Goal: Information Seeking & Learning: Learn about a topic

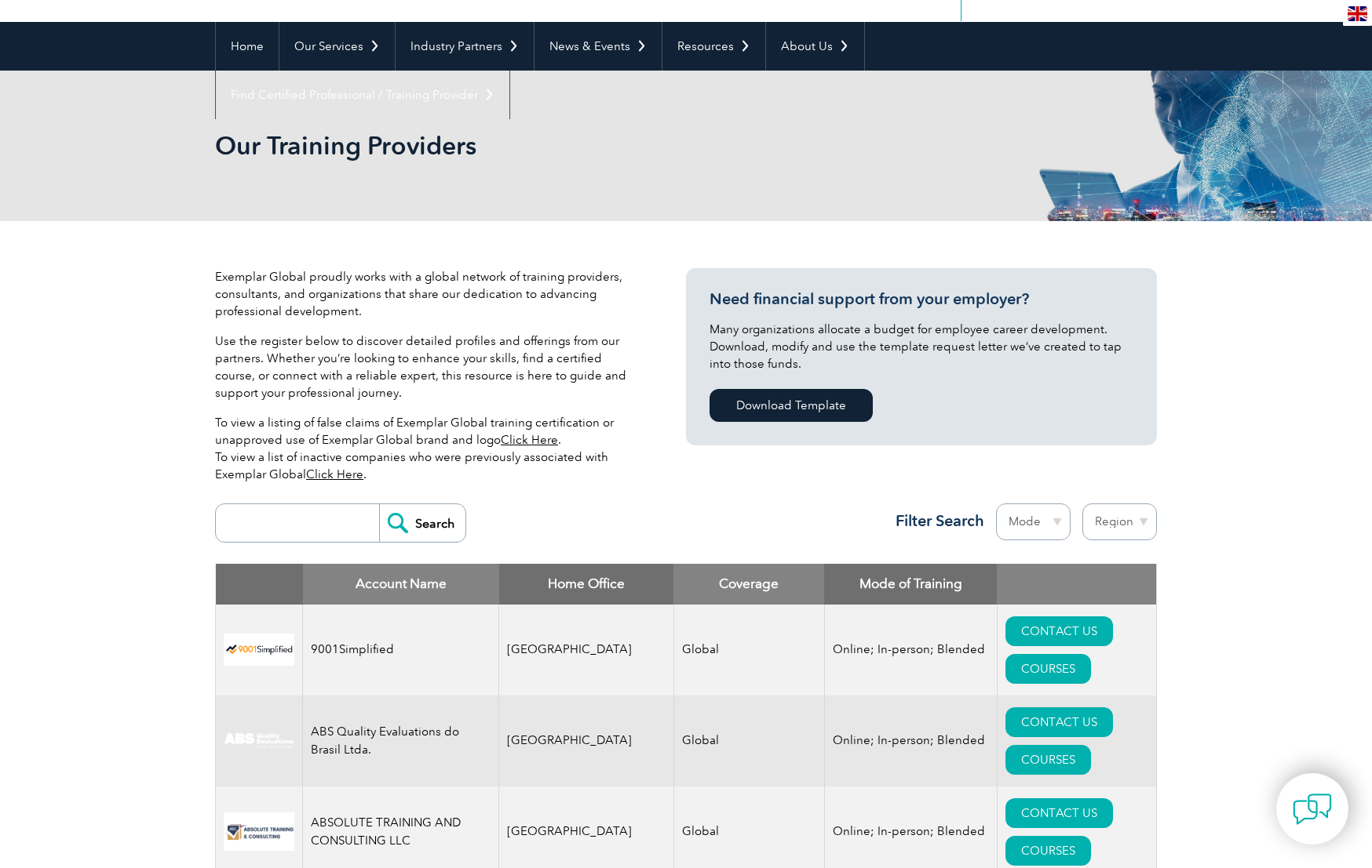
scroll to position [137, 0]
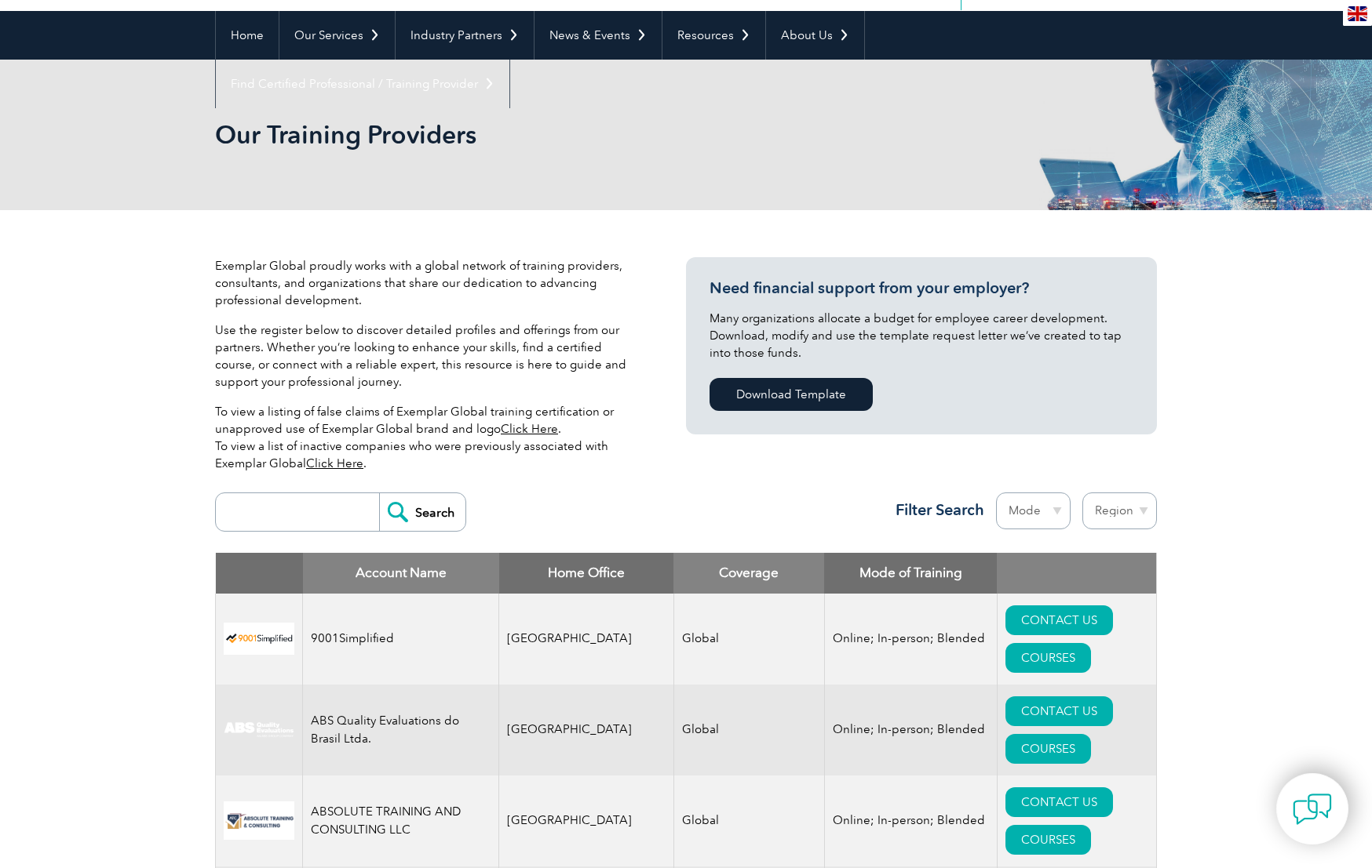
click at [314, 512] on input "search" at bounding box center [301, 513] width 156 height 38
type input "APC"
click at [442, 509] on input "Search" at bounding box center [422, 513] width 86 height 38
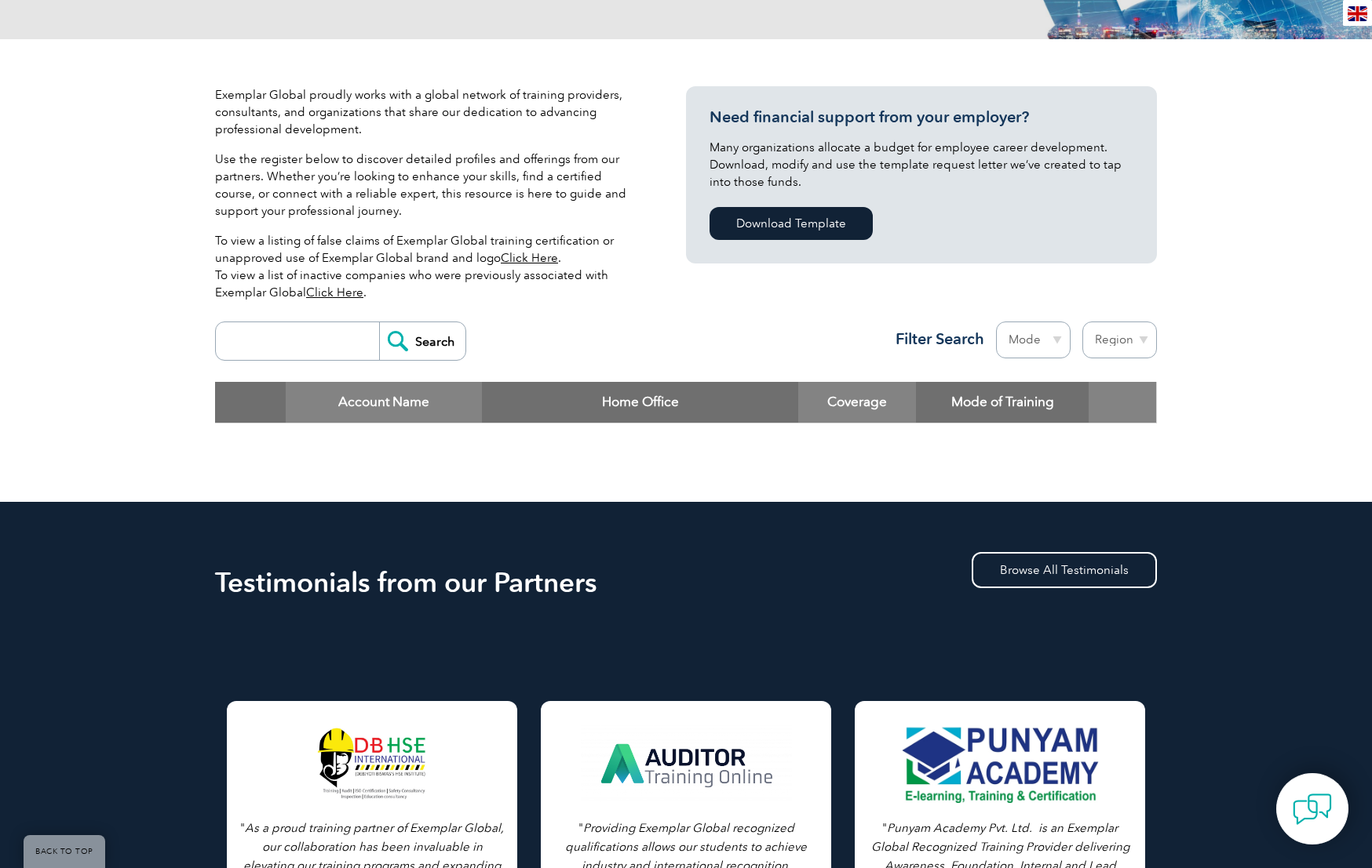
scroll to position [302, 0]
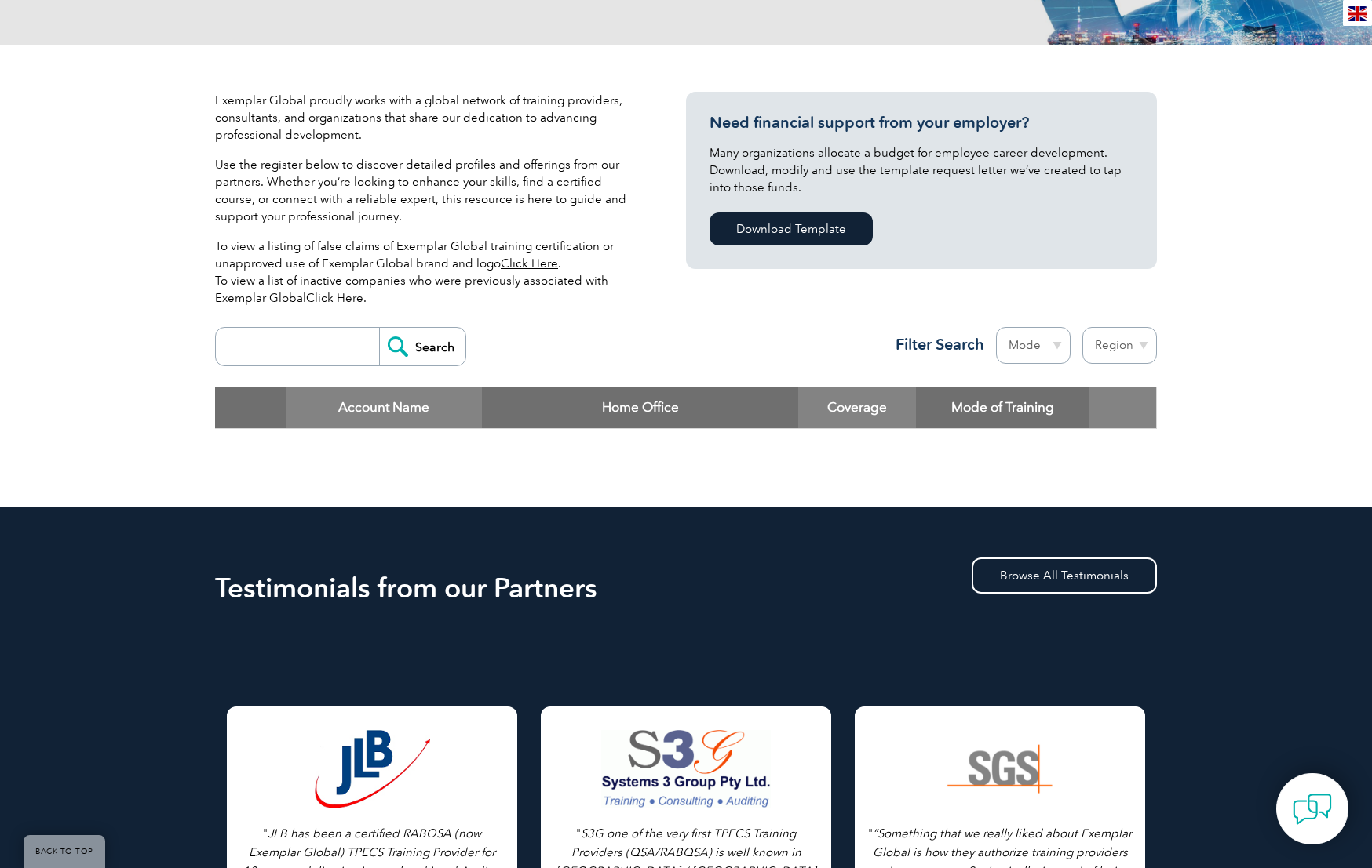
click at [296, 339] on input "search" at bounding box center [301, 347] width 156 height 38
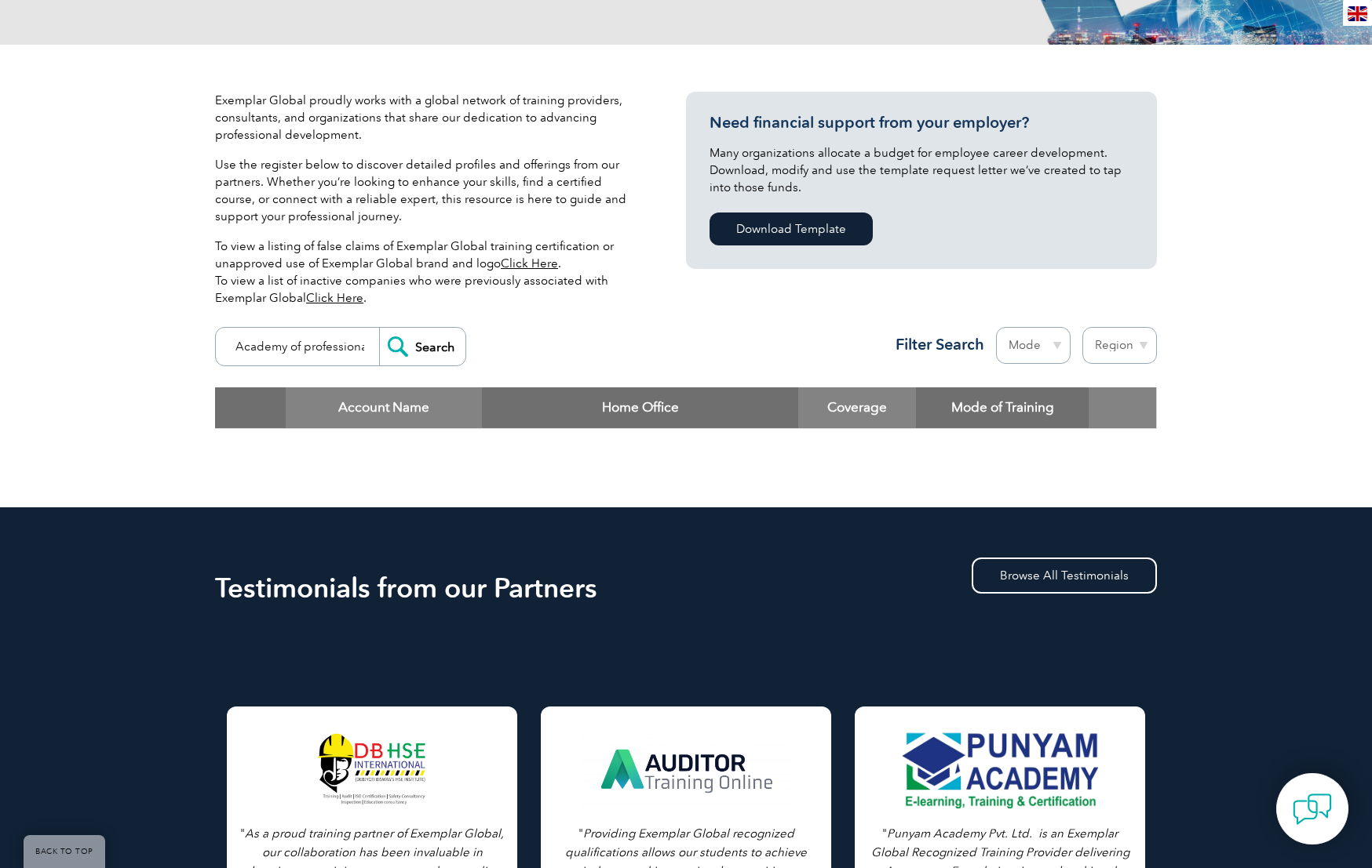
type input "Academy of professional certification"
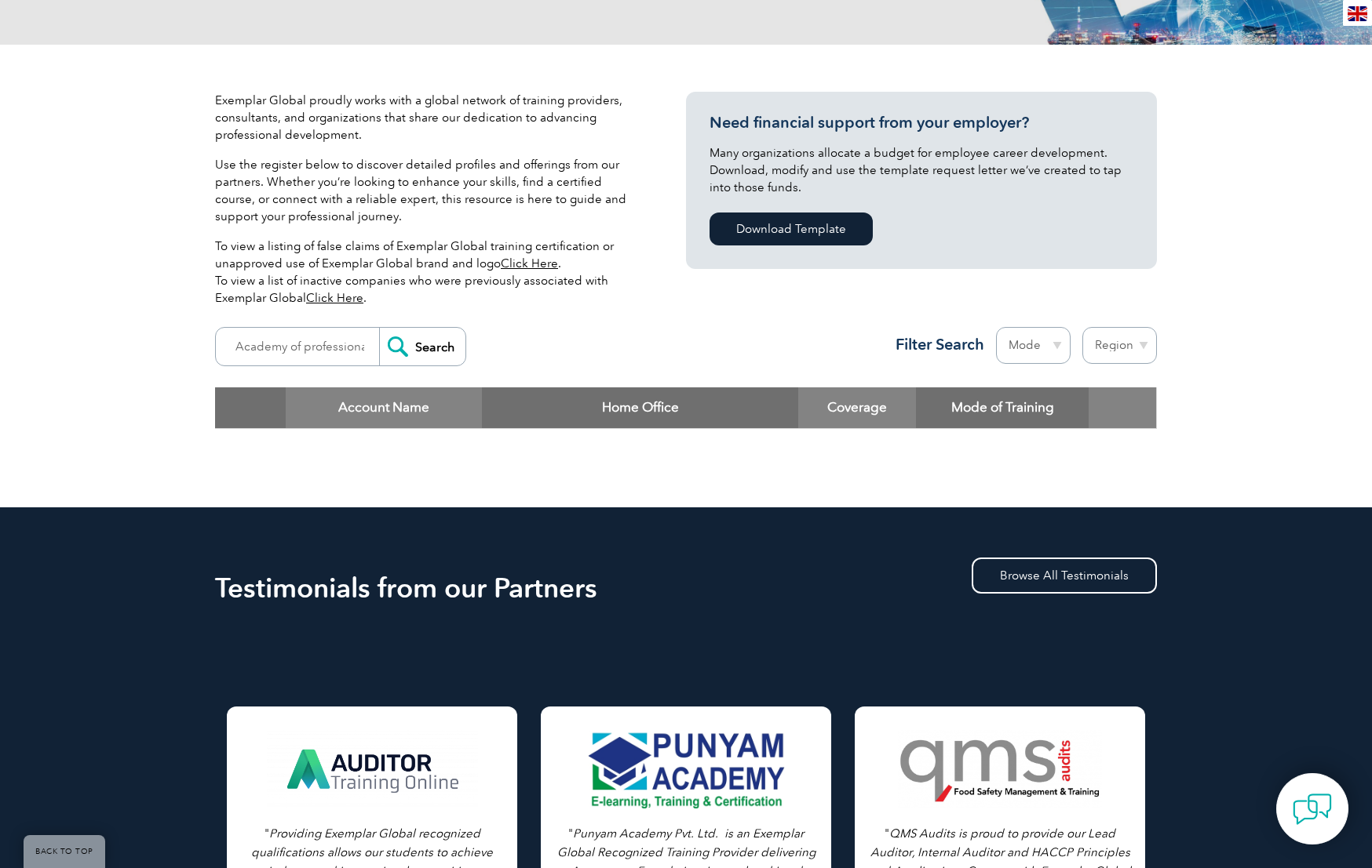
click at [446, 349] on input "Search" at bounding box center [422, 347] width 86 height 38
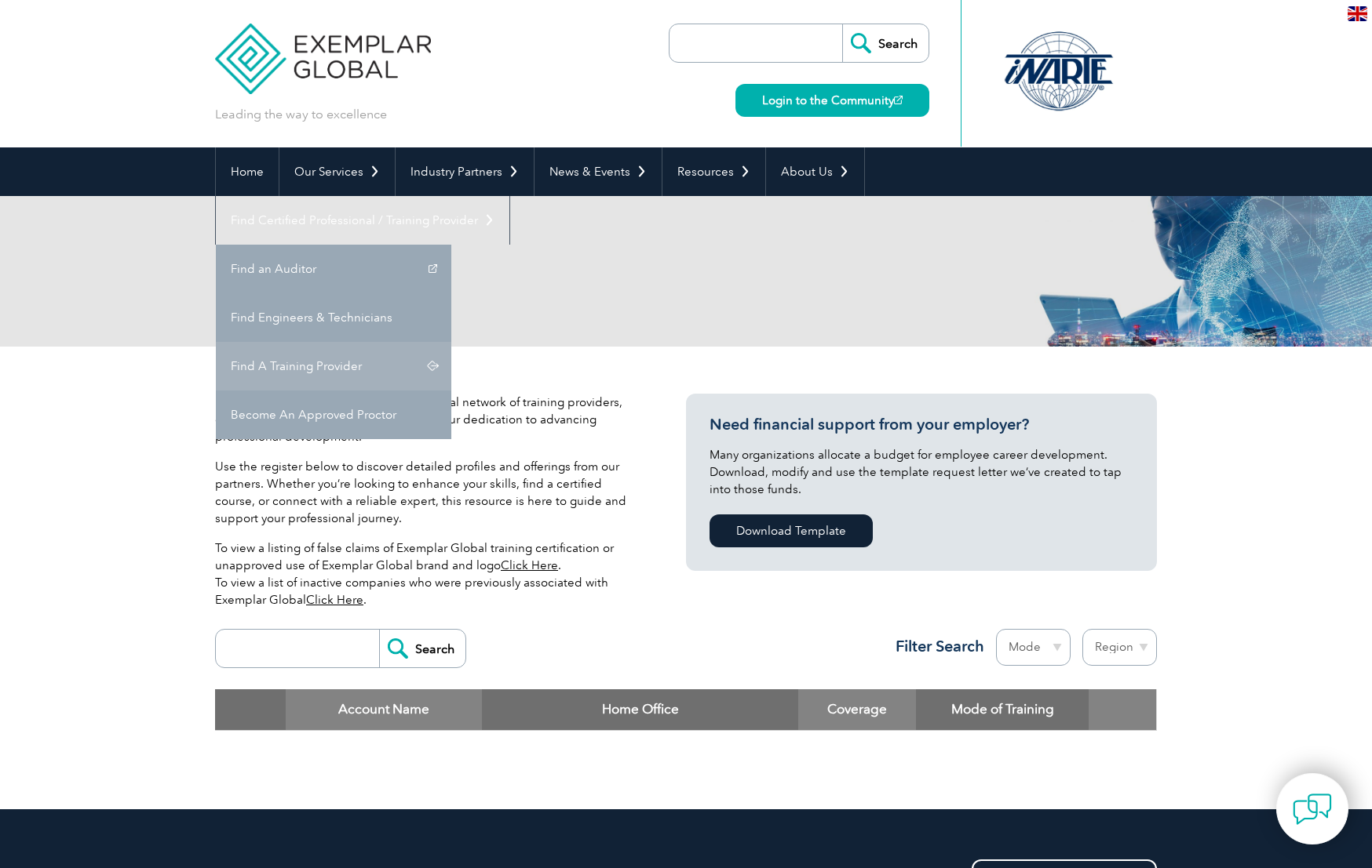
click at [451, 342] on link "Find A Training Provider" at bounding box center [333, 366] width 236 height 48
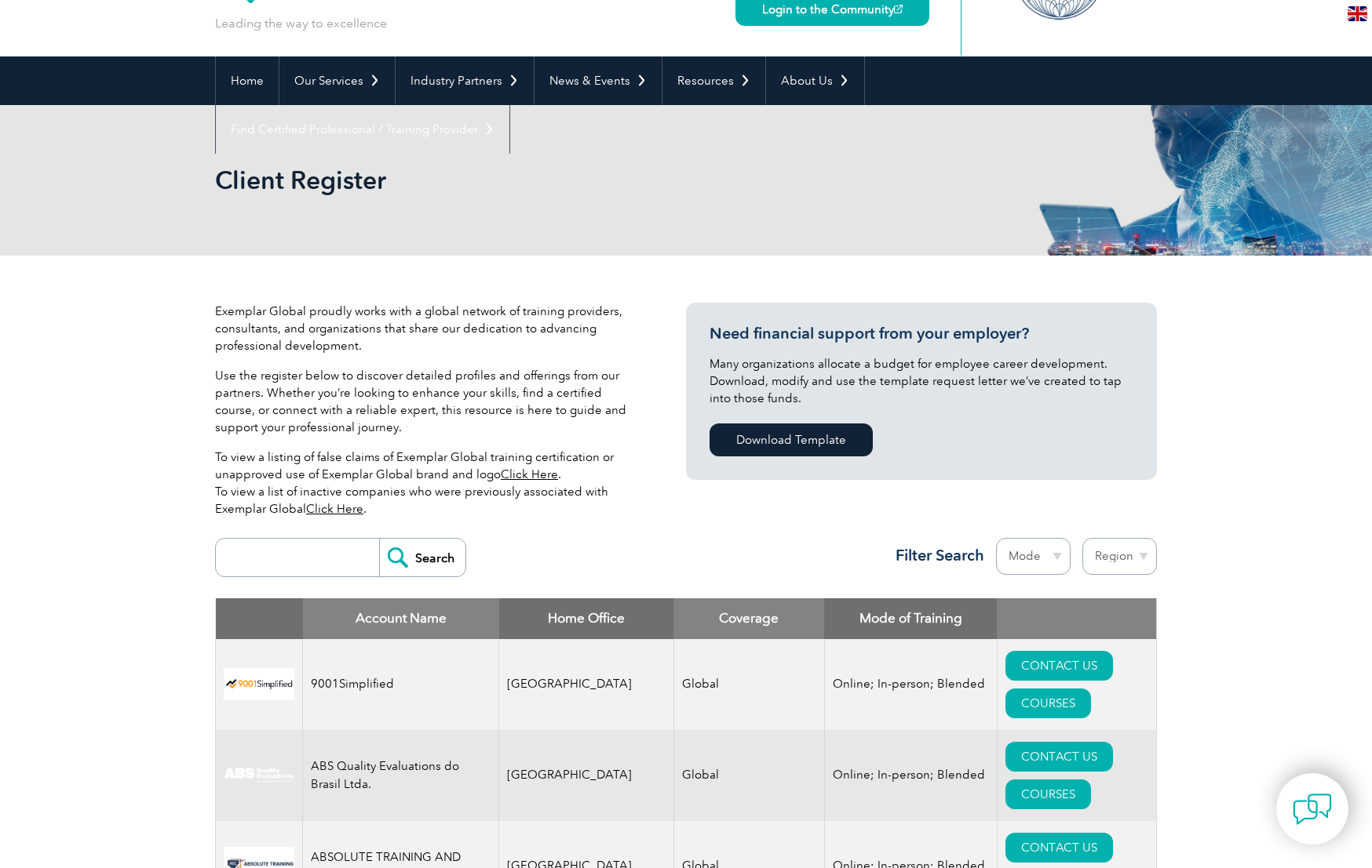
scroll to position [92, 0]
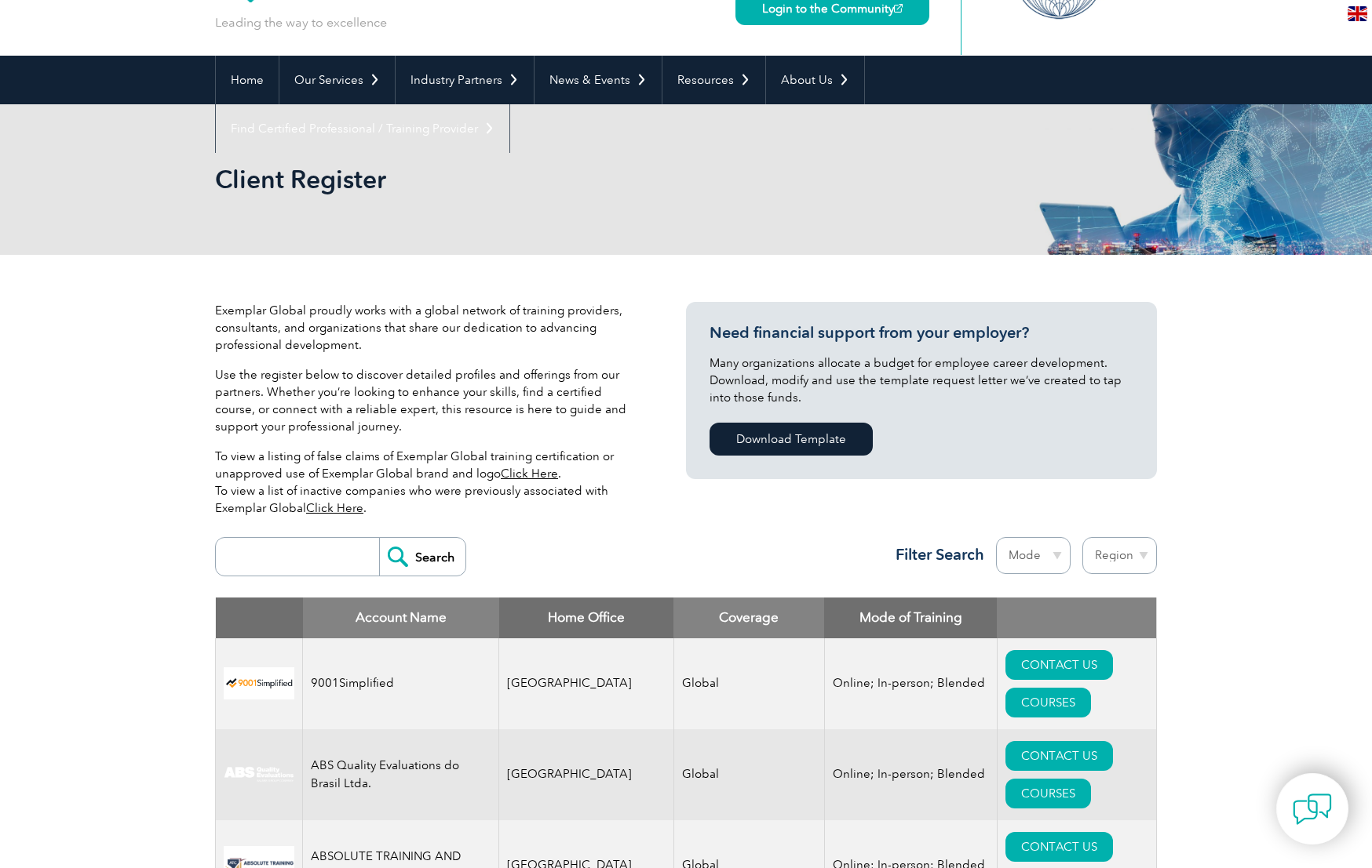
select select "[GEOGRAPHIC_DATA]"
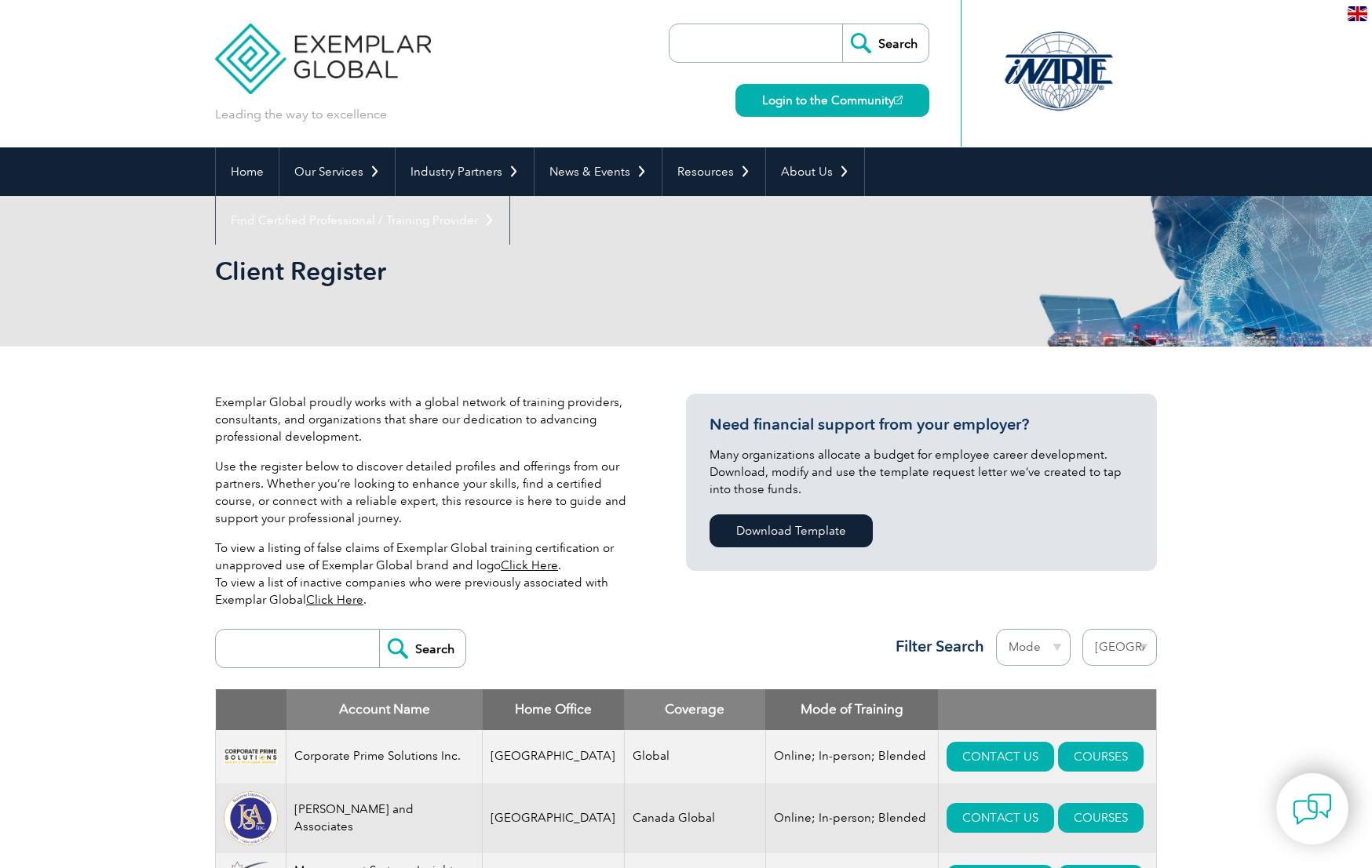
select select "[GEOGRAPHIC_DATA]"
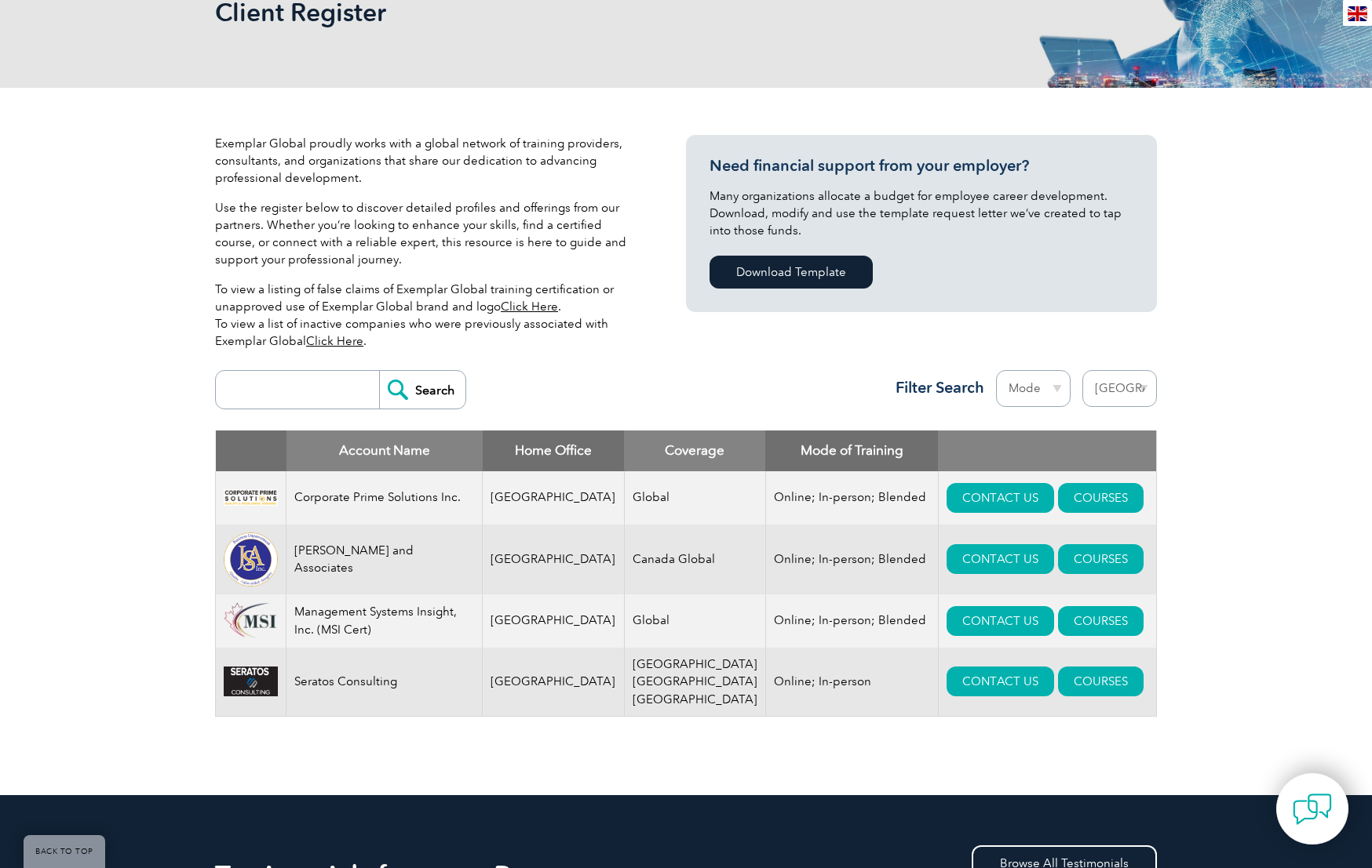
scroll to position [287, 0]
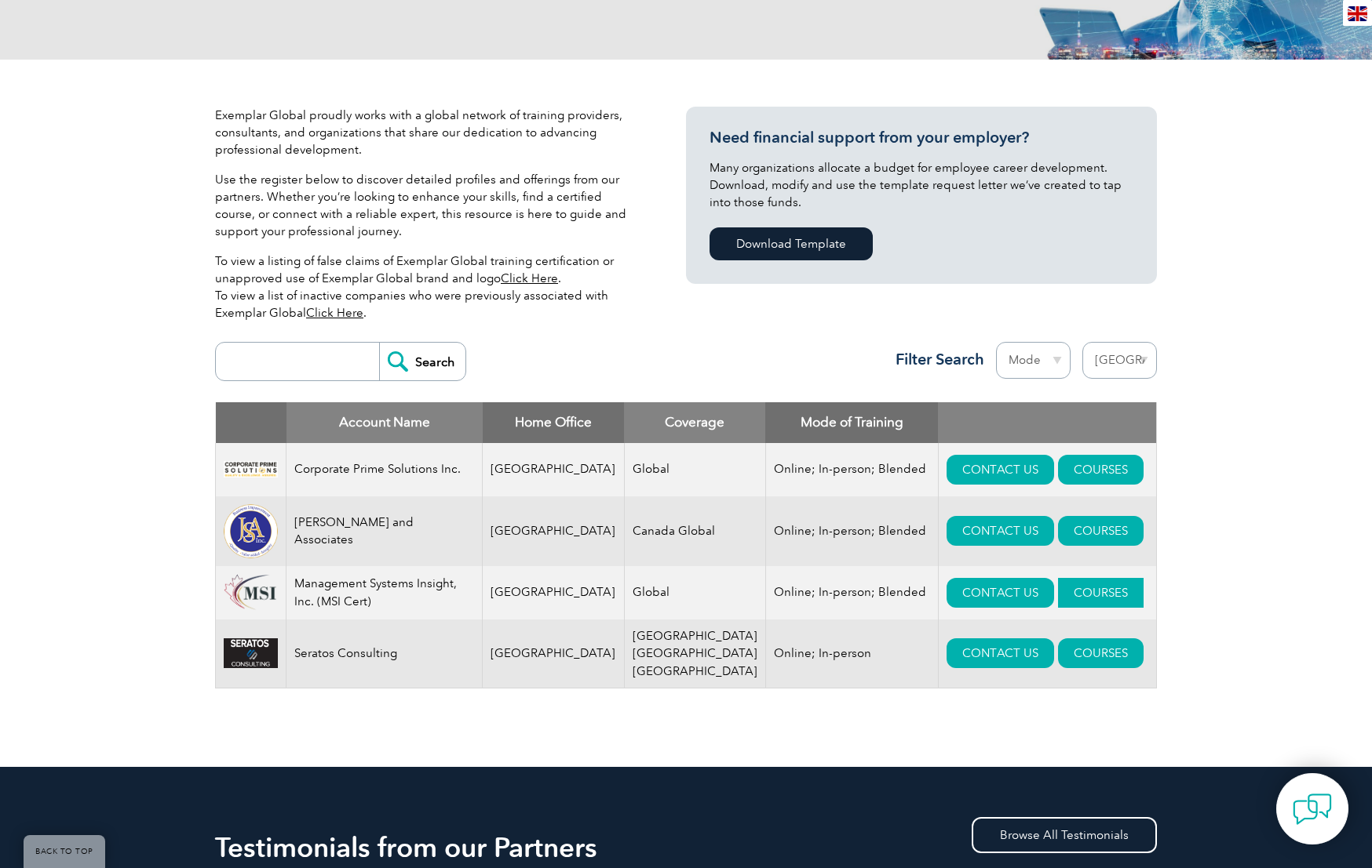
click at [1064, 607] on link "COURSES" at bounding box center [1100, 593] width 86 height 29
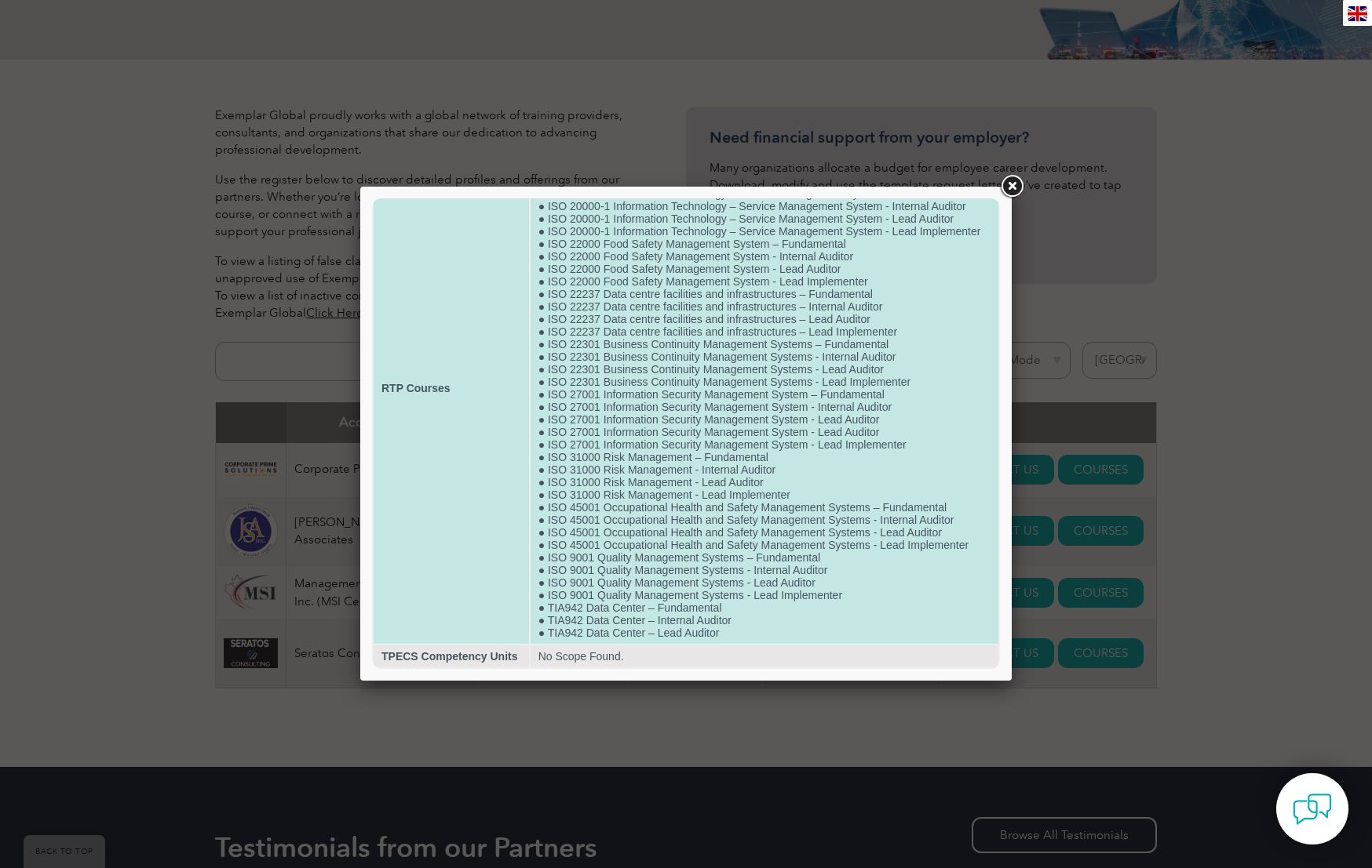
scroll to position [109, 0]
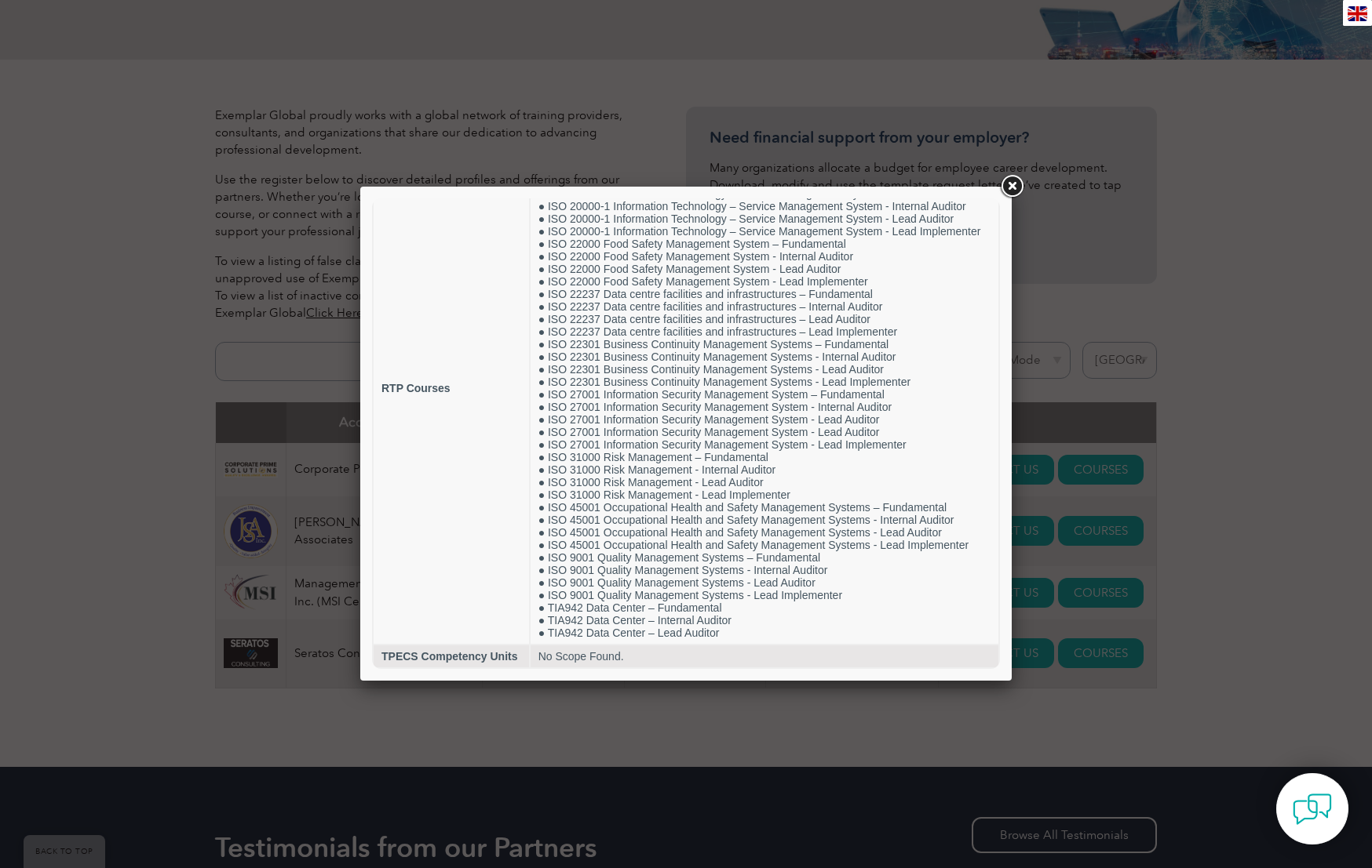
click at [1013, 187] on link at bounding box center [1012, 187] width 29 height 28
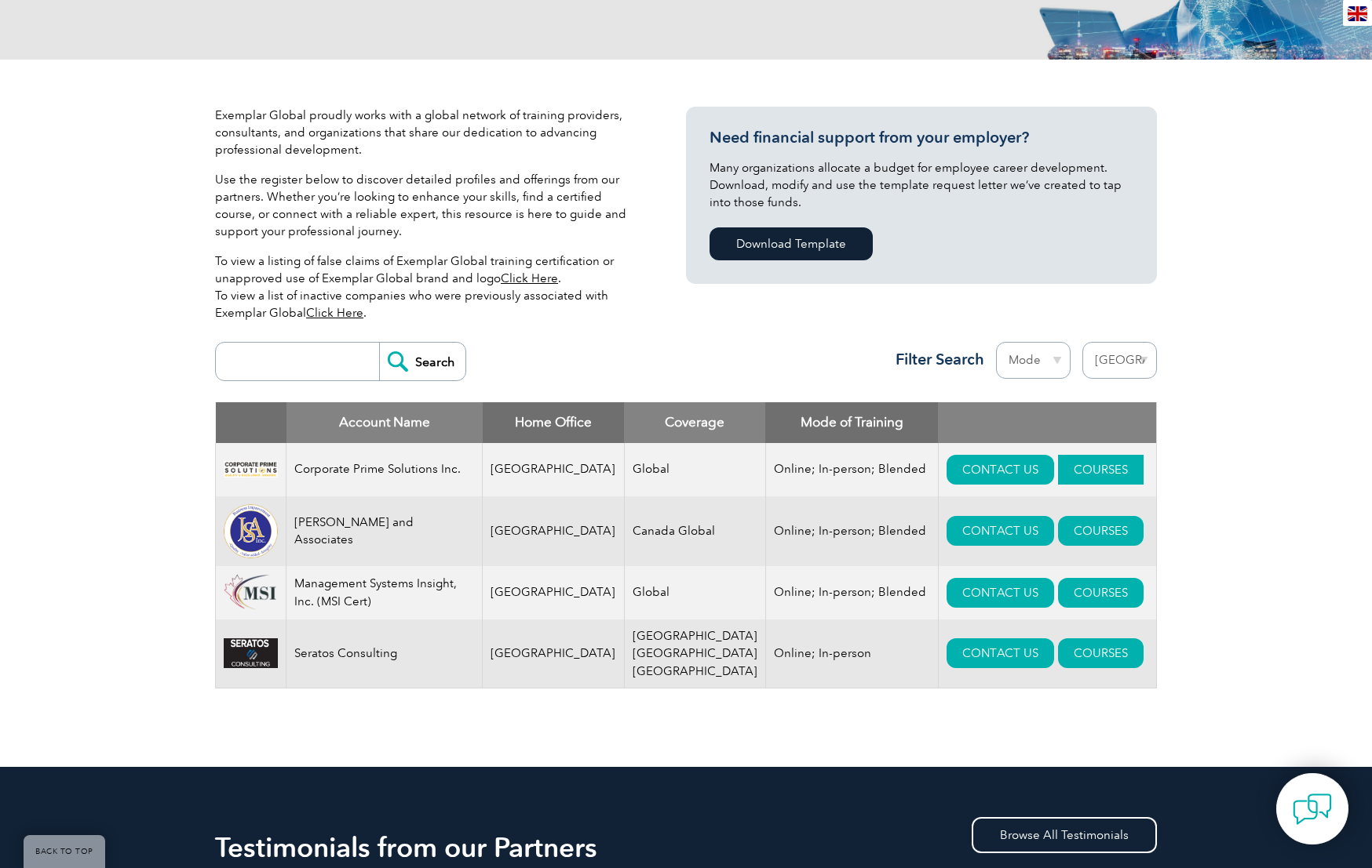
click at [1082, 476] on link "COURSES" at bounding box center [1100, 469] width 86 height 29
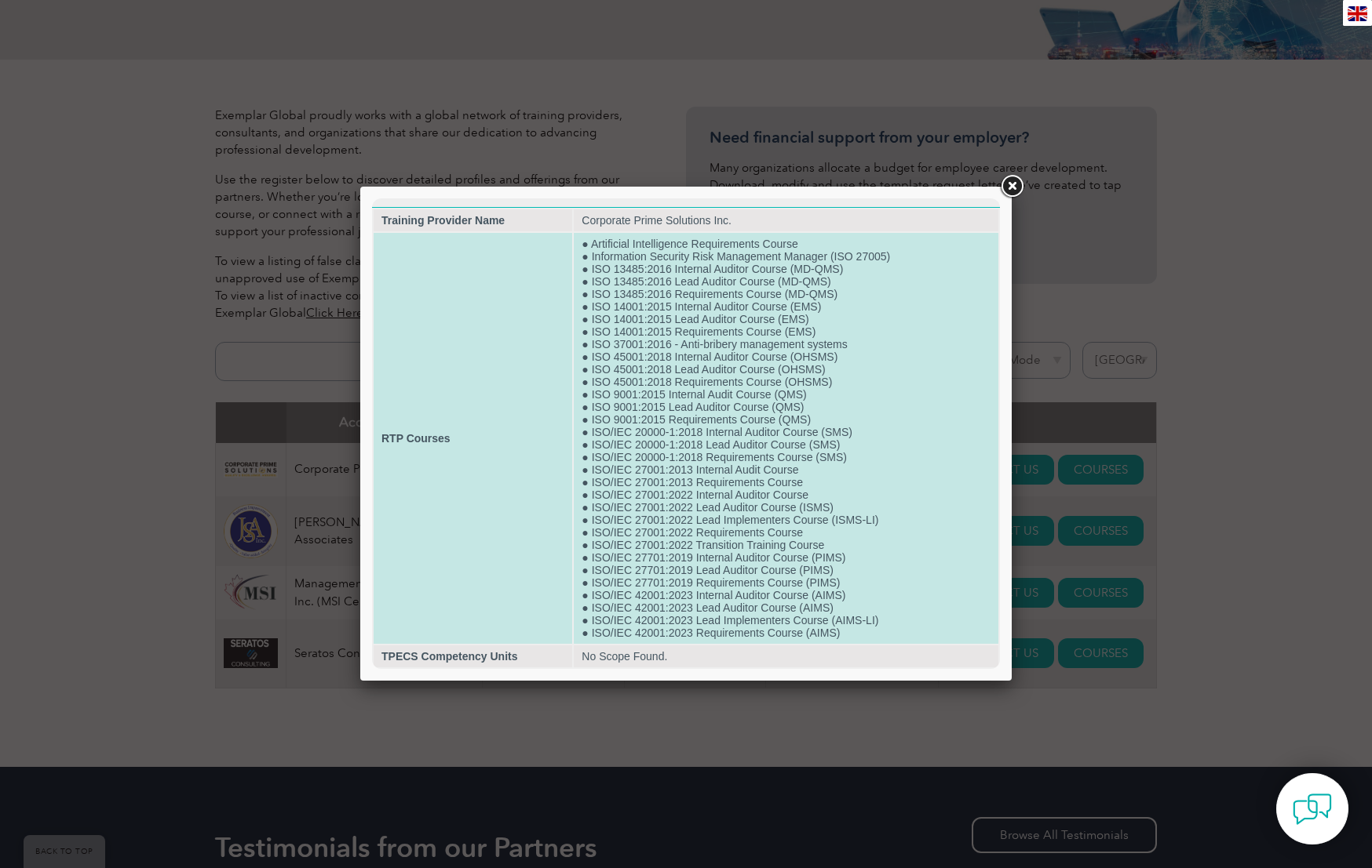
scroll to position [9, 0]
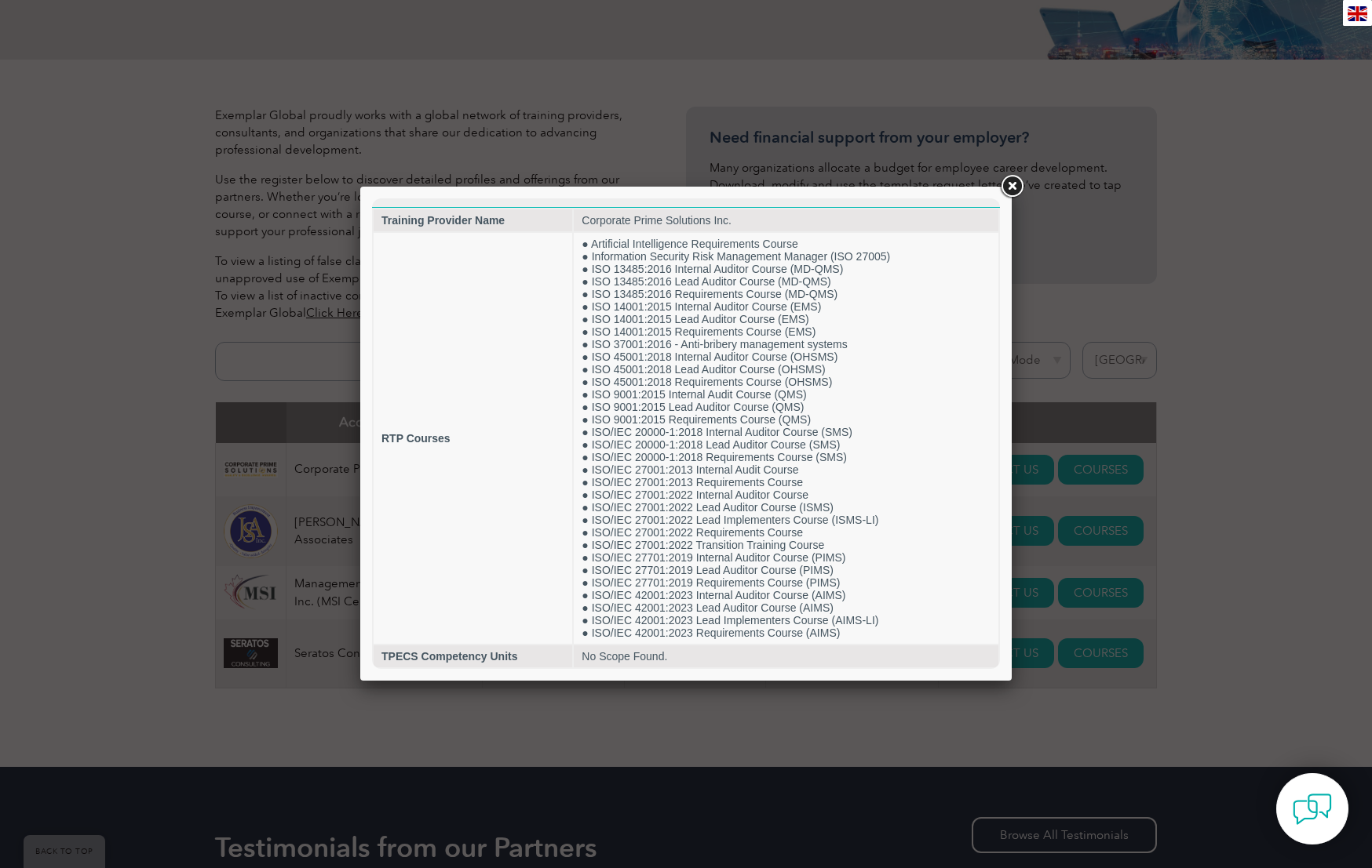
click at [1016, 185] on link at bounding box center [1012, 187] width 29 height 28
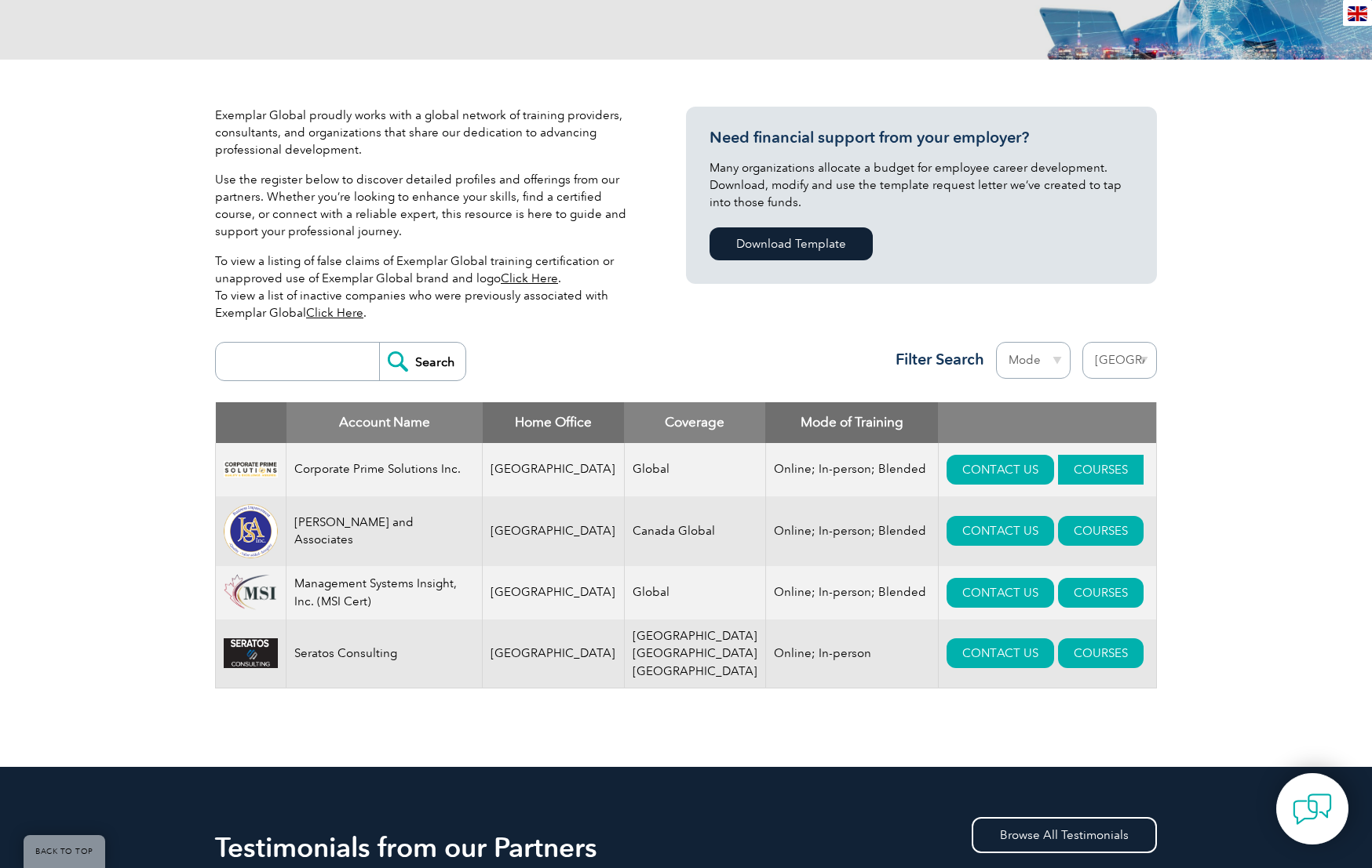
click at [1062, 477] on link "COURSES" at bounding box center [1100, 469] width 86 height 29
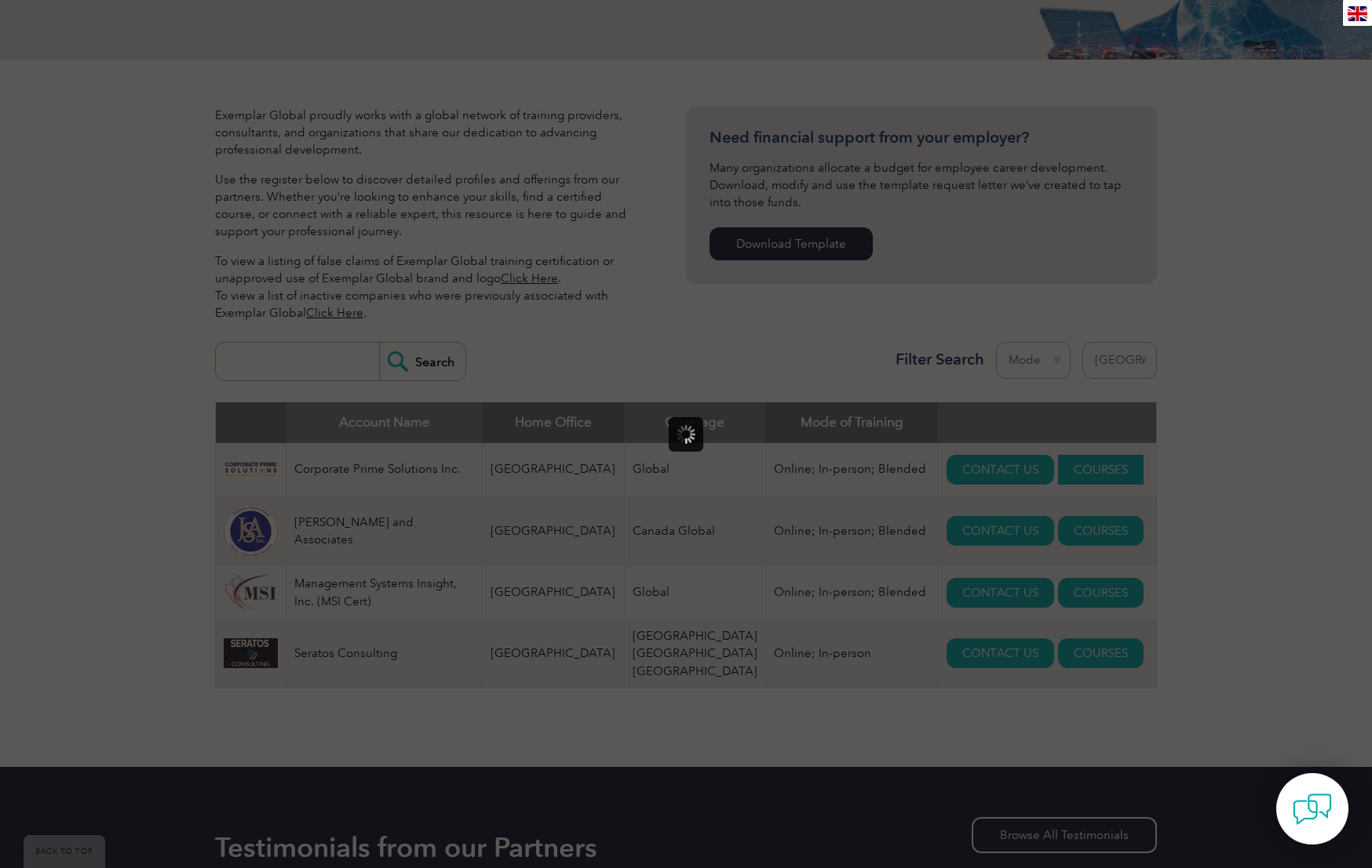
scroll to position [0, 0]
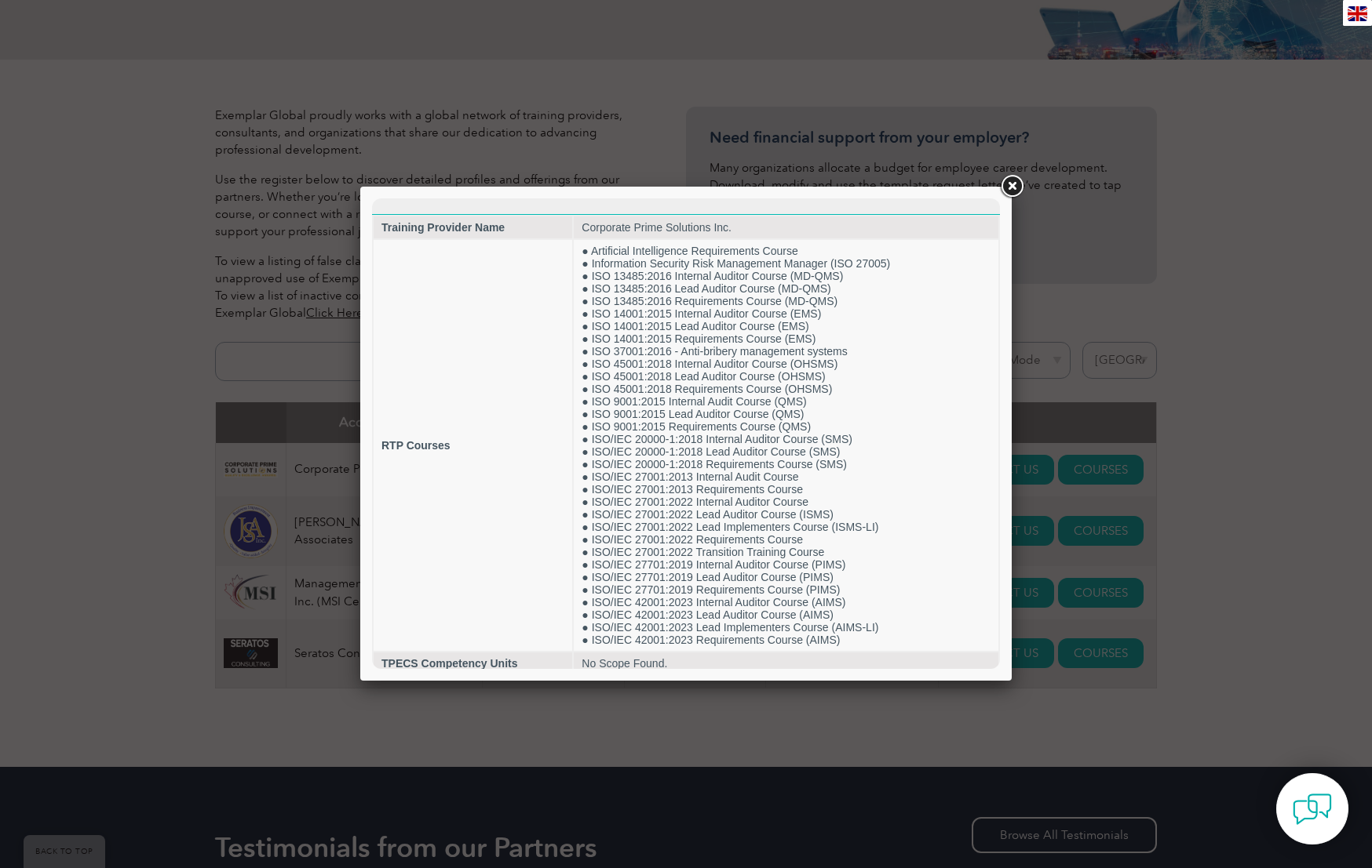
click at [1011, 183] on link at bounding box center [1012, 187] width 29 height 28
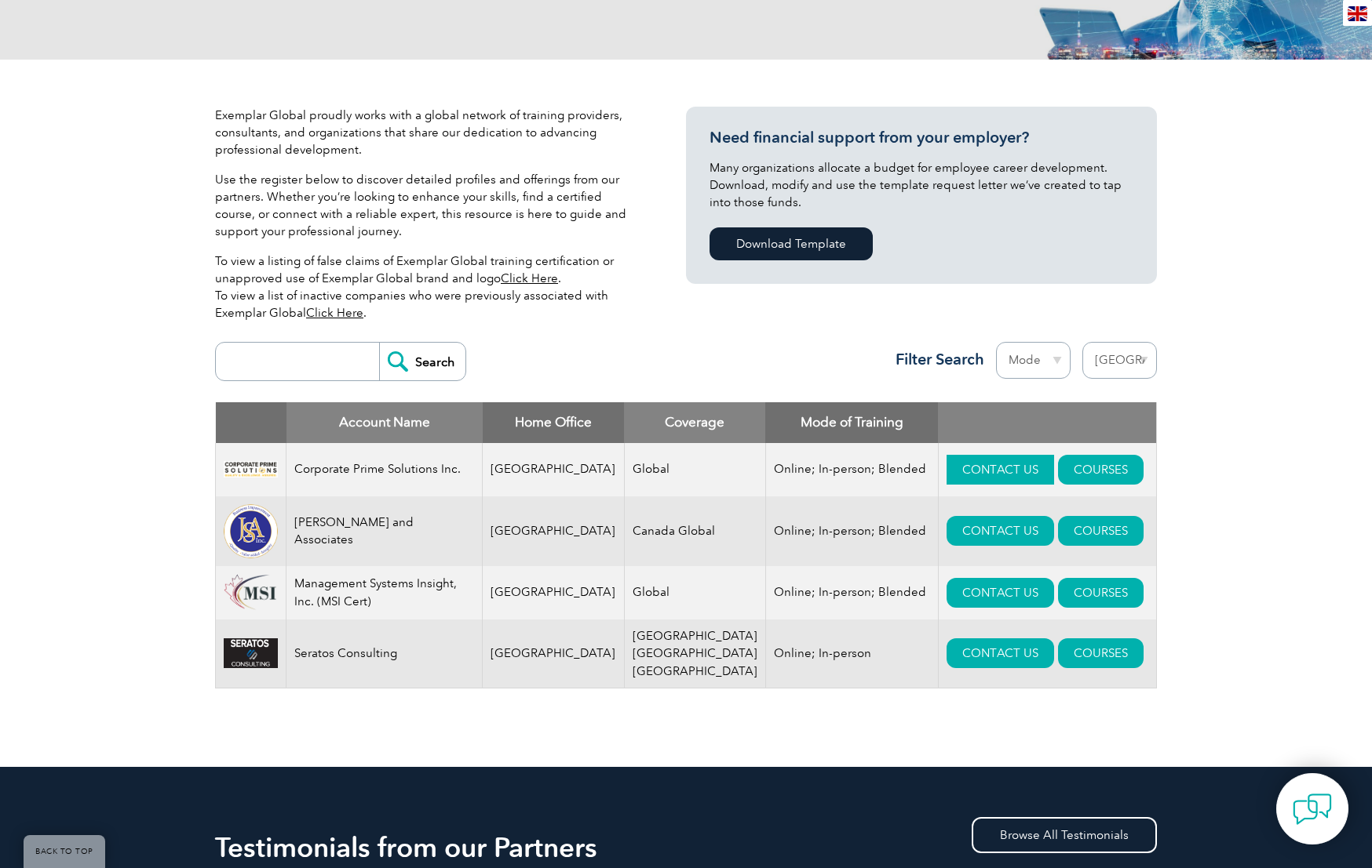
click at [971, 471] on link "CONTACT US" at bounding box center [1000, 469] width 107 height 29
